Goal: Information Seeking & Learning: Learn about a topic

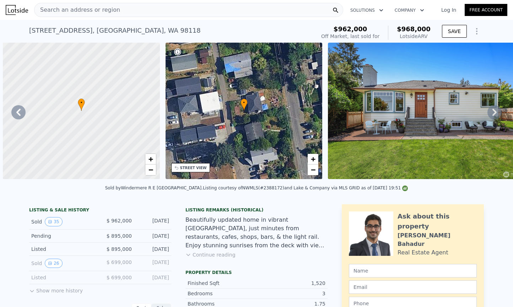
scroll to position [0, 4953]
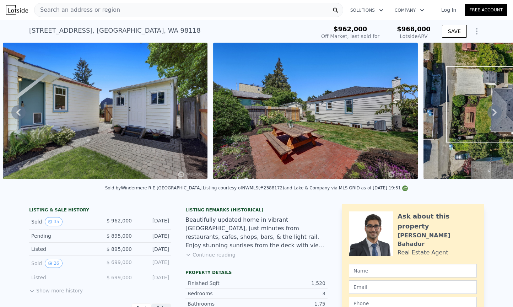
click at [228, 228] on div "Beautifully updated home in vibrant [GEOGRAPHIC_DATA], just minutes from restau…" at bounding box center [256, 233] width 142 height 34
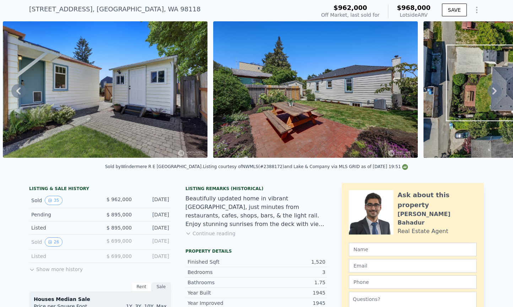
scroll to position [23, 0]
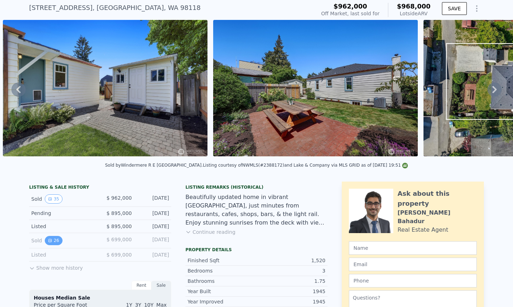
click at [52, 240] on icon "View historical data" at bounding box center [50, 240] width 4 height 4
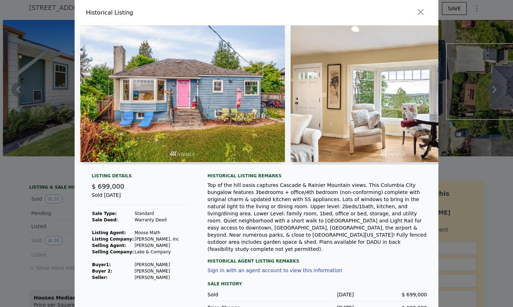
click at [184, 100] on img at bounding box center [182, 94] width 205 height 136
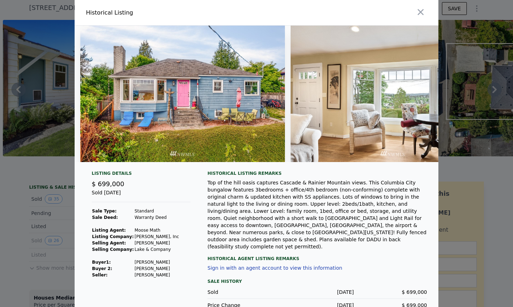
scroll to position [0, 0]
click at [417, 12] on icon "button" at bounding box center [421, 12] width 10 height 10
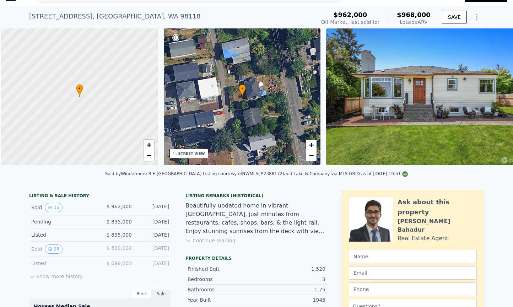
scroll to position [0, 3]
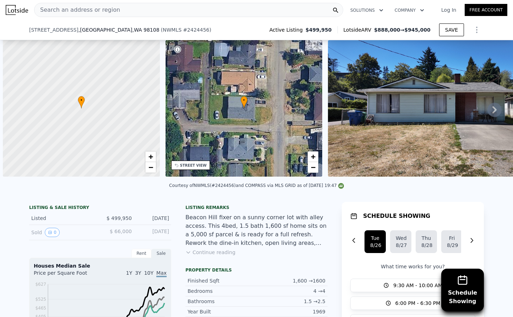
click at [261, 20] on div "[STREET_ADDRESS] ( NWMLS # 2424456 ) Active Listing $499,950 Lotside ARV $888,0…" at bounding box center [256, 30] width 455 height 20
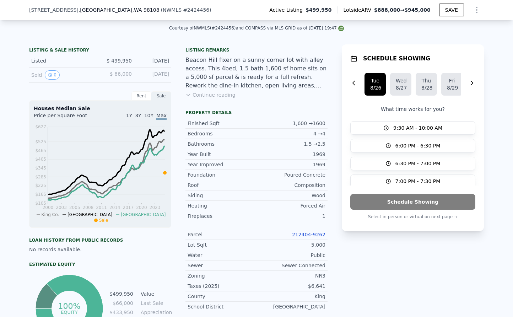
scroll to position [159, 0]
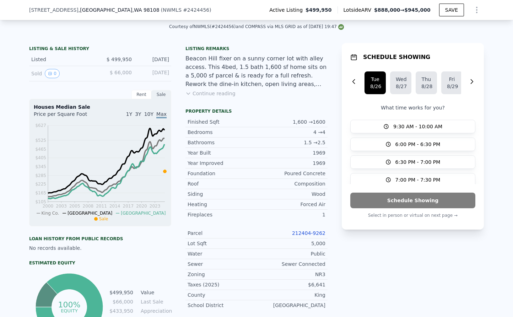
click at [310, 231] on link "212404-9262" at bounding box center [308, 233] width 33 height 6
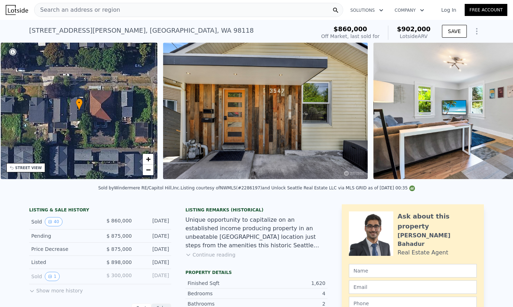
scroll to position [0, 166]
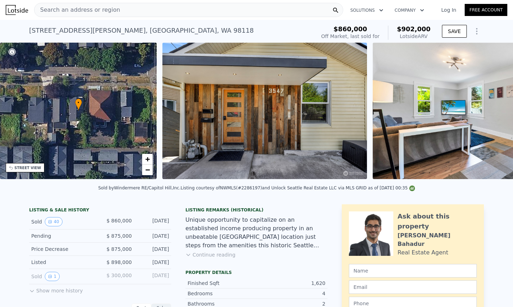
click at [120, 106] on div "• + −" at bounding box center [78, 111] width 157 height 136
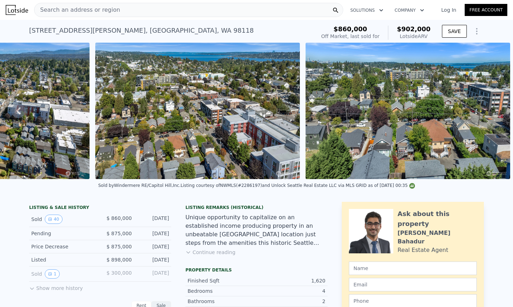
scroll to position [0, 0]
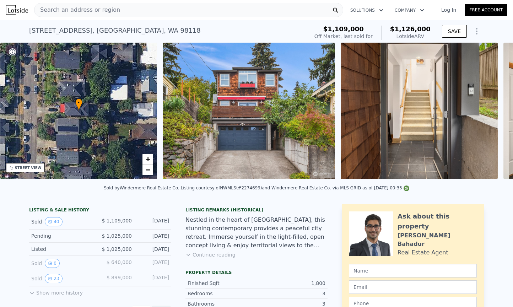
scroll to position [0, 166]
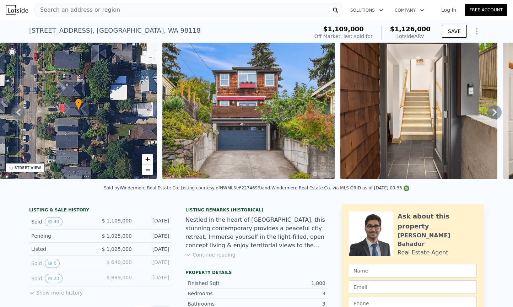
click at [239, 103] on img at bounding box center [248, 111] width 172 height 136
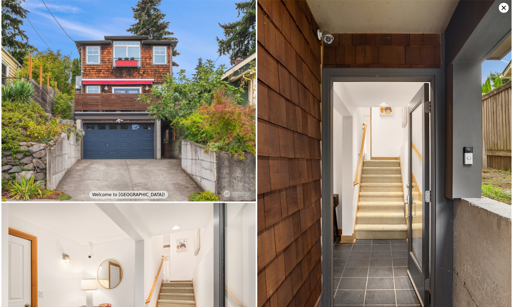
click at [152, 121] on img at bounding box center [128, 100] width 254 height 201
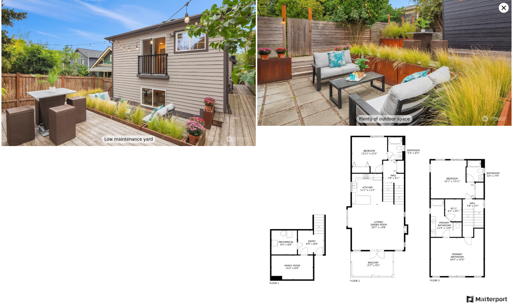
scroll to position [3333, 0]
click at [502, 9] on icon at bounding box center [504, 8] width 10 height 10
